Goal: Entertainment & Leisure: Consume media (video, audio)

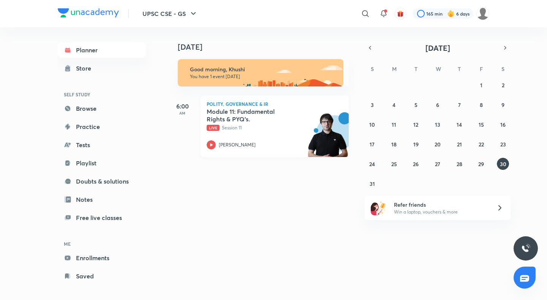
click at [242, 141] on div "[PERSON_NAME]" at bounding box center [266, 144] width 119 height 9
